Goal: Check status: Check status

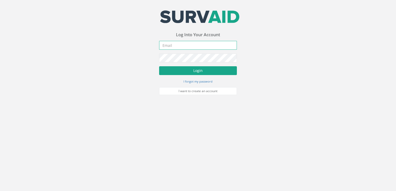
type input "[PERSON_NAME][EMAIL_ADDRESS][DOMAIN_NAME]"
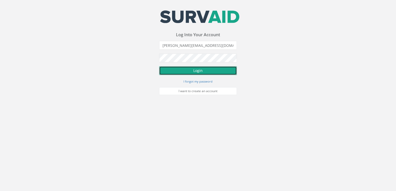
click at [191, 71] on button "Login" at bounding box center [198, 70] width 78 height 9
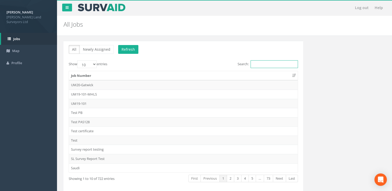
click at [263, 65] on input "Search:" at bounding box center [274, 64] width 47 height 8
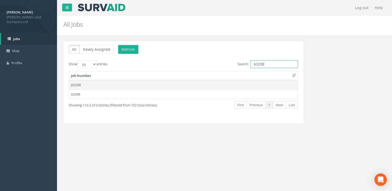
type input "63298"
click at [145, 85] on td "J63298" at bounding box center [183, 84] width 229 height 9
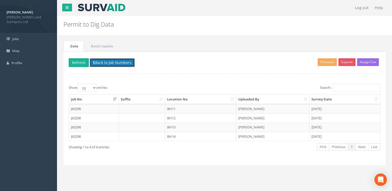
click at [113, 64] on button "Back to Job Numbers" at bounding box center [112, 62] width 45 height 9
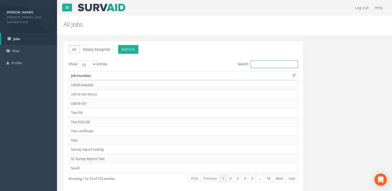
click at [259, 62] on input "Search:" at bounding box center [274, 64] width 47 height 8
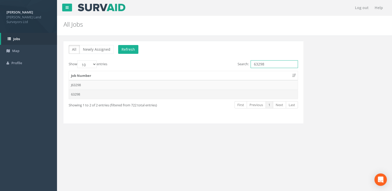
type input "63298"
click at [186, 97] on td "63298" at bounding box center [183, 94] width 229 height 9
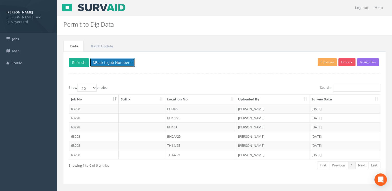
click at [99, 63] on button "Back to Job Numbers" at bounding box center [112, 62] width 45 height 9
